Goal: Check status

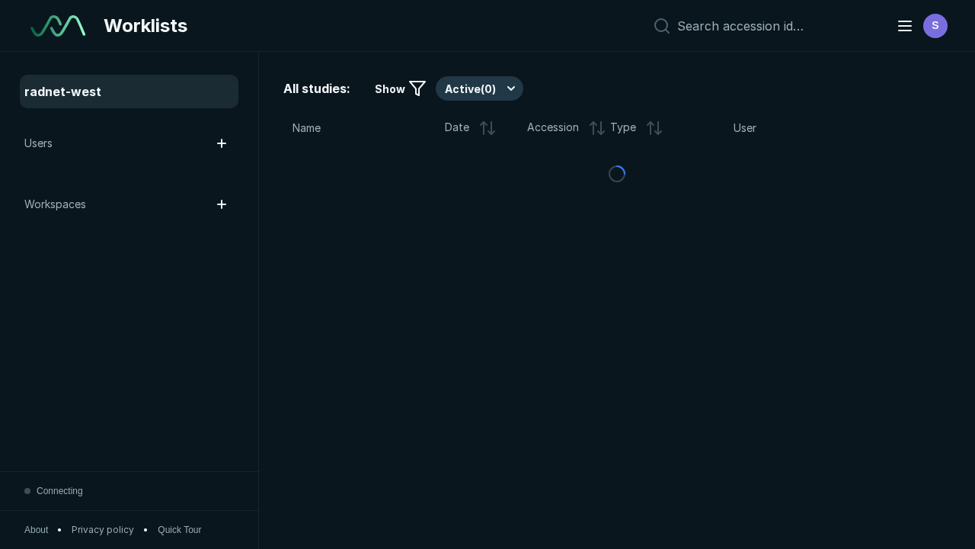
scroll to position [4161, 6346]
